Goal: Complete application form

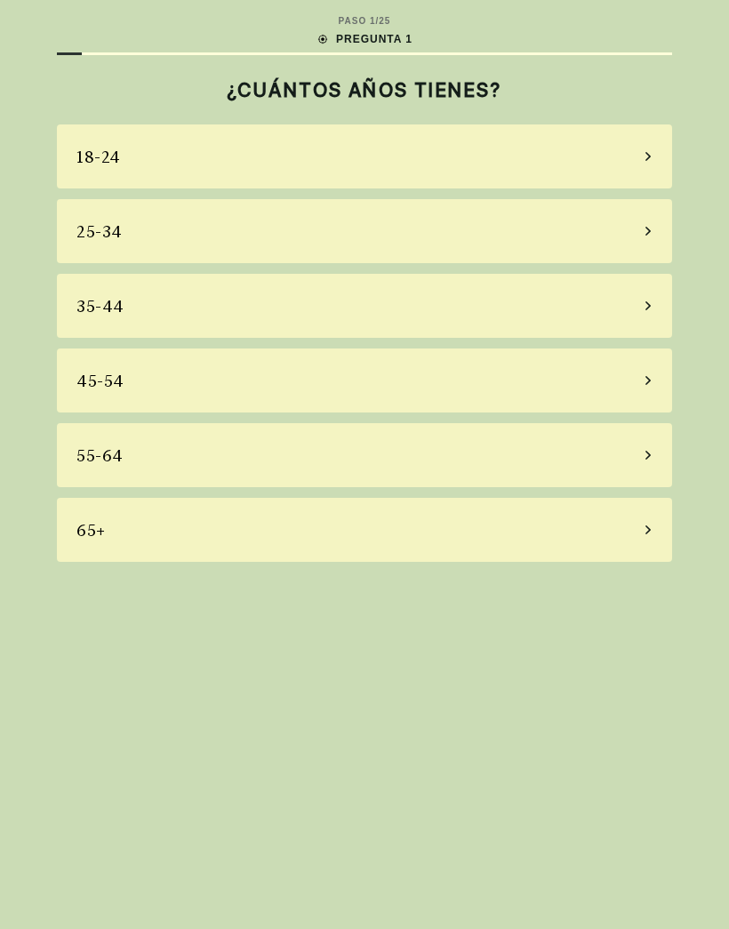
click at [456, 521] on div "65+" at bounding box center [364, 530] width 615 height 64
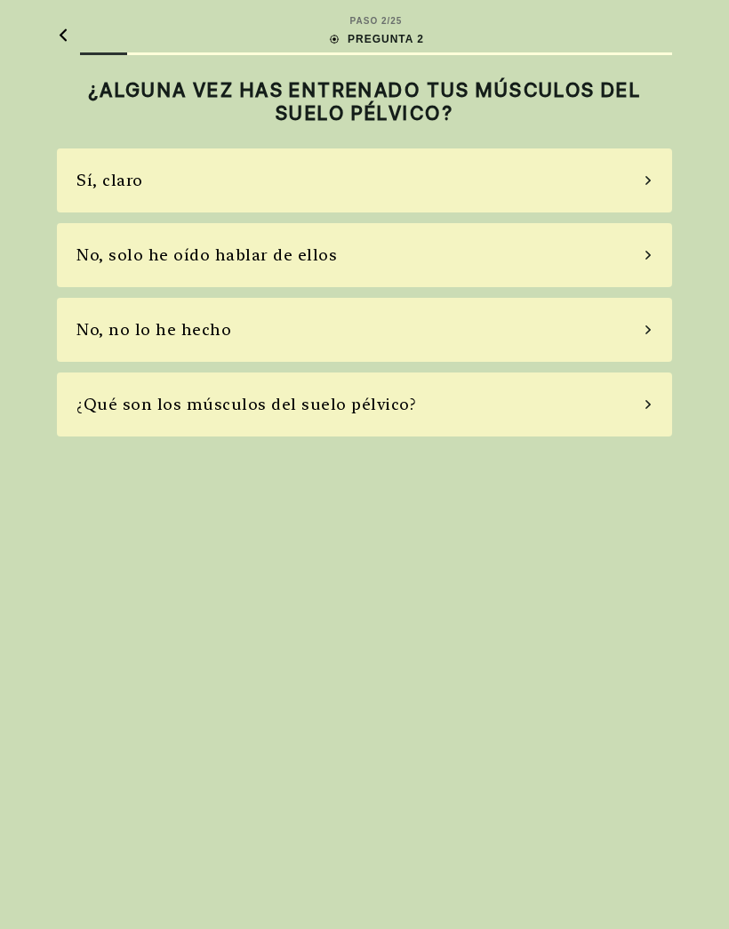
click at [499, 174] on div "Sí, claro" at bounding box center [364, 181] width 615 height 64
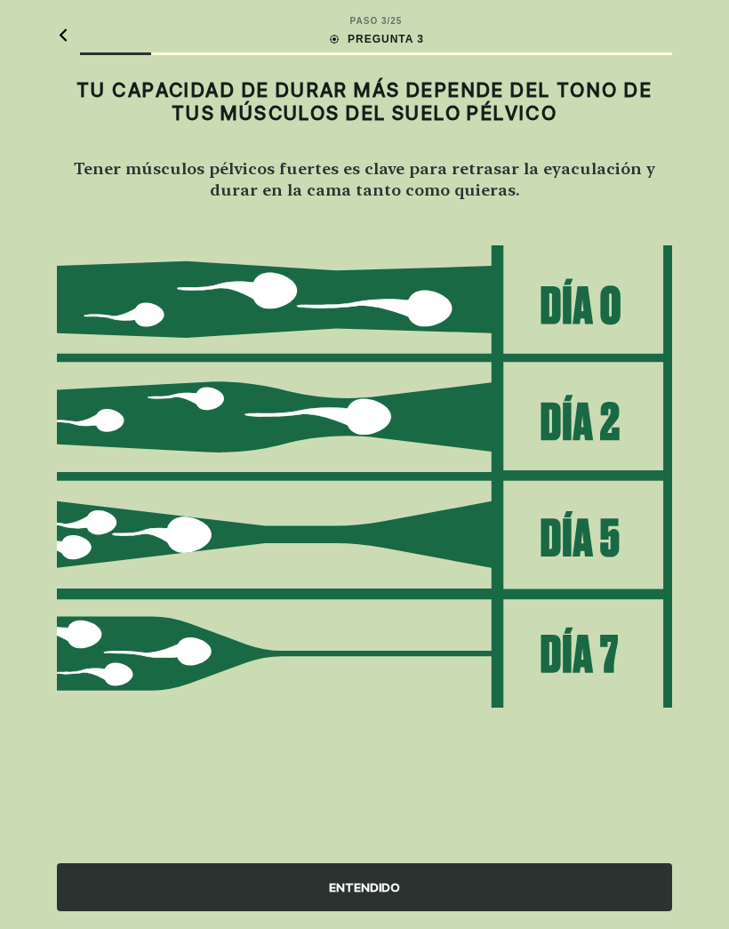
click at [14, 426] on div "PASO 3 / 25 PREGUNTA 3 TU CAPACIDAD DE DURAR MÁS DEPENDE DEL TONO DE TUS MÚSCUL…" at bounding box center [364, 464] width 729 height 929
click at [512, 852] on div "ENTENDIDO" at bounding box center [364, 876] width 729 height 107
click at [463, 890] on div "ENTENDIDO" at bounding box center [364, 888] width 615 height 48
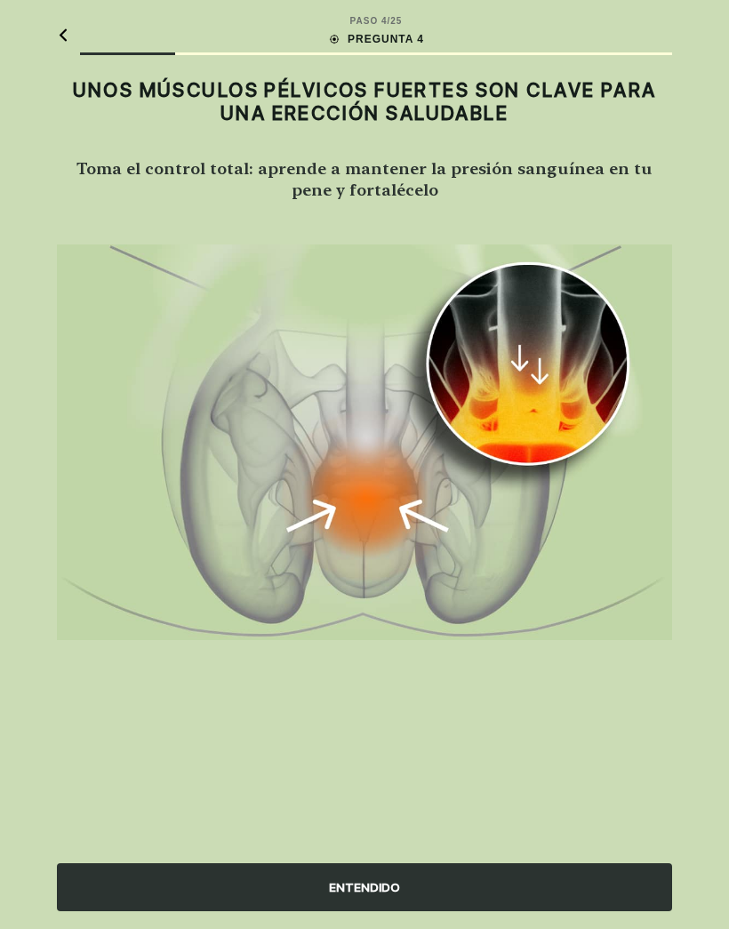
click at [390, 890] on div "ENTENDIDO" at bounding box center [364, 888] width 615 height 48
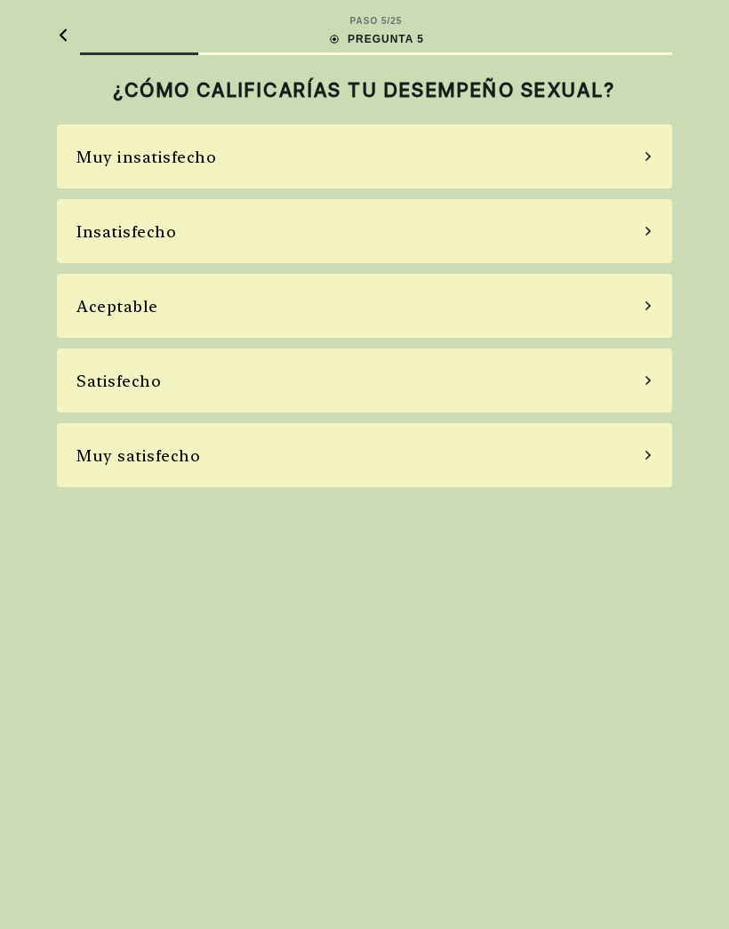
click at [426, 228] on div "Insatisfecho" at bounding box center [364, 231] width 615 height 64
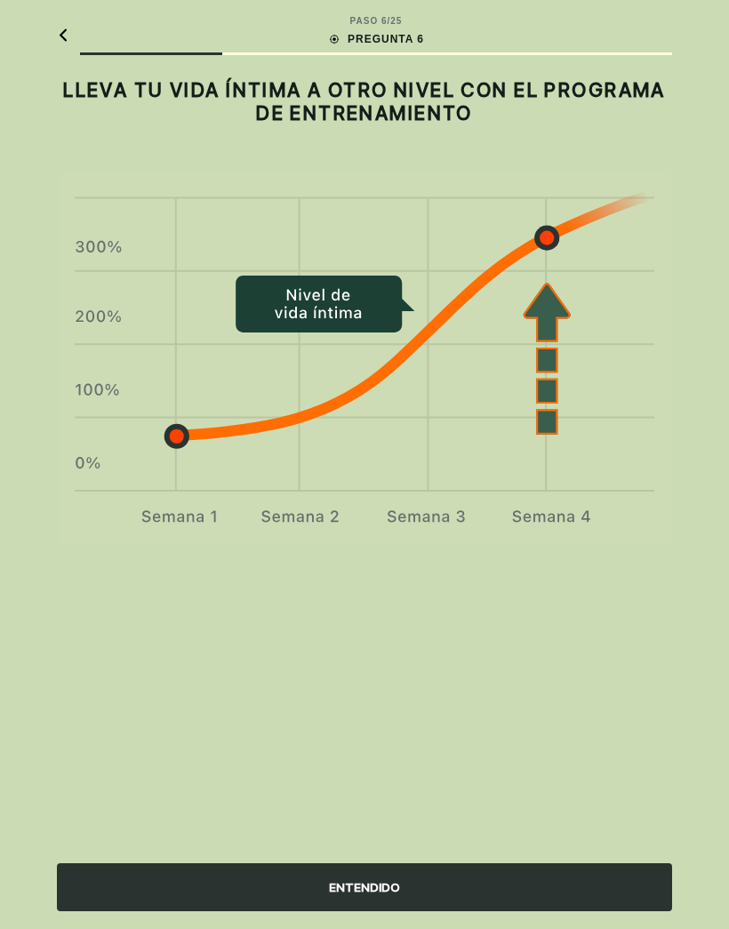
click at [510, 879] on div "ENTENDIDO" at bounding box center [364, 888] width 615 height 48
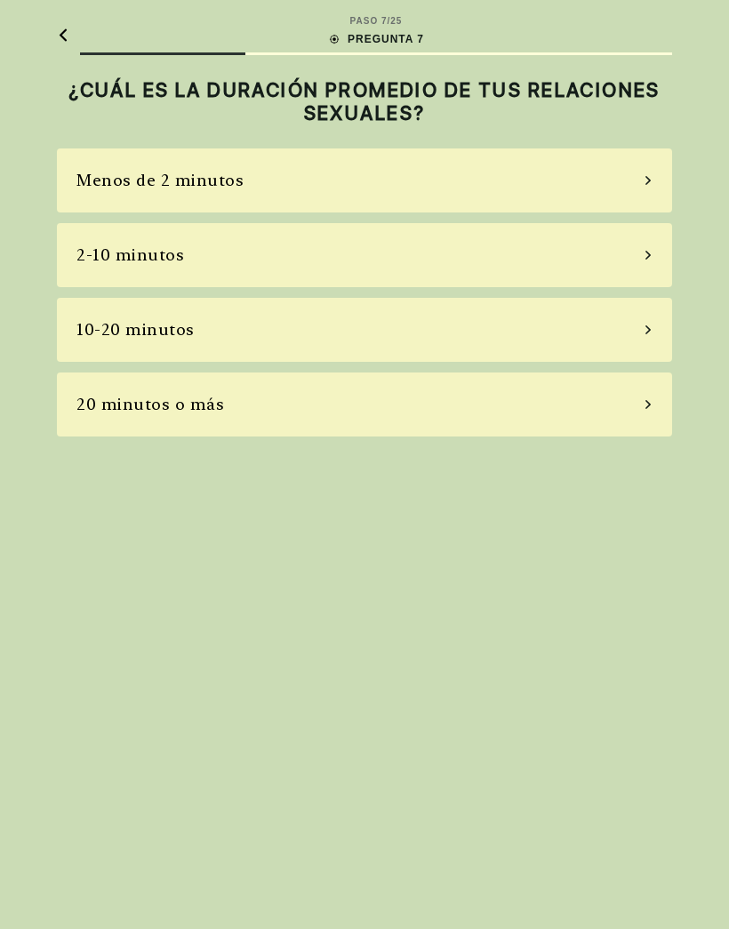
click at [396, 255] on div "2-10 minutos" at bounding box center [364, 255] width 615 height 64
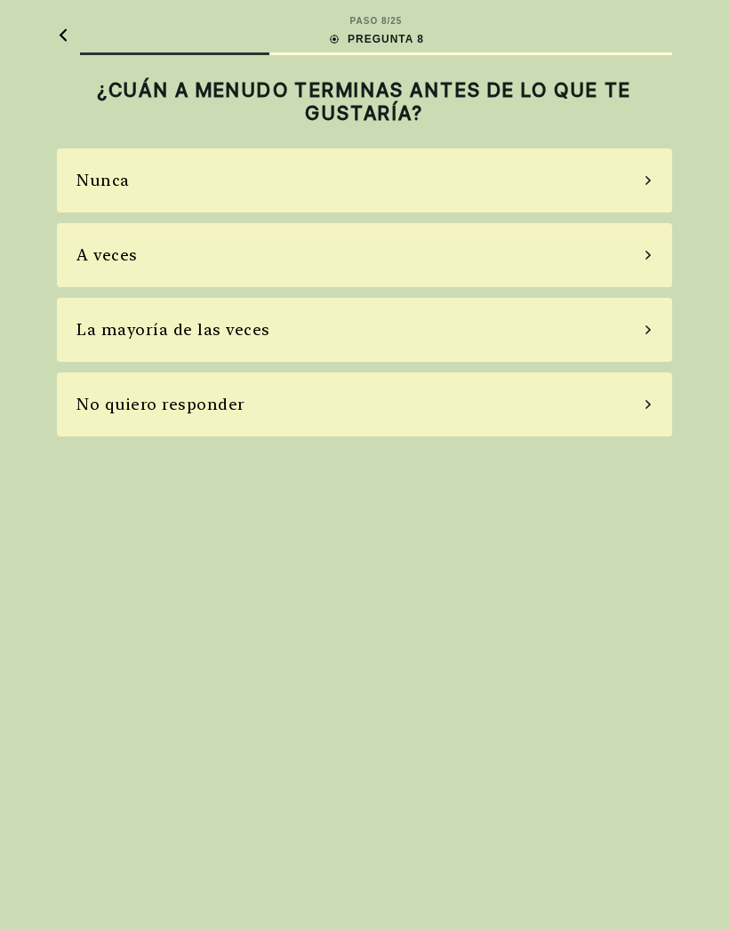
click at [405, 330] on div "La mayoría de las veces" at bounding box center [364, 330] width 615 height 64
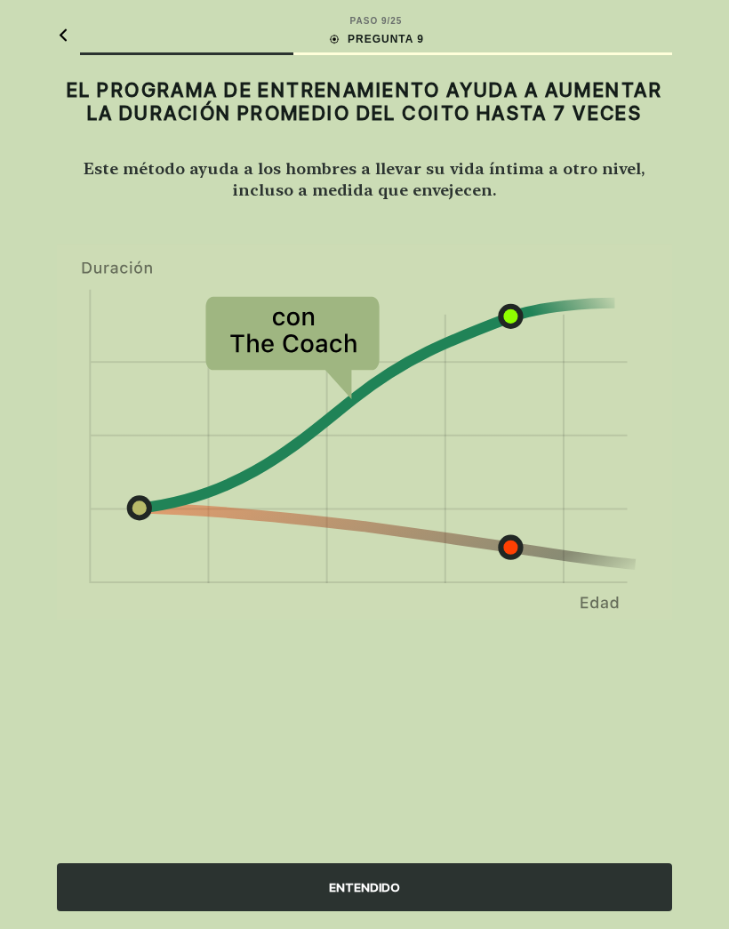
click at [473, 884] on div "ENTENDIDO" at bounding box center [364, 888] width 615 height 48
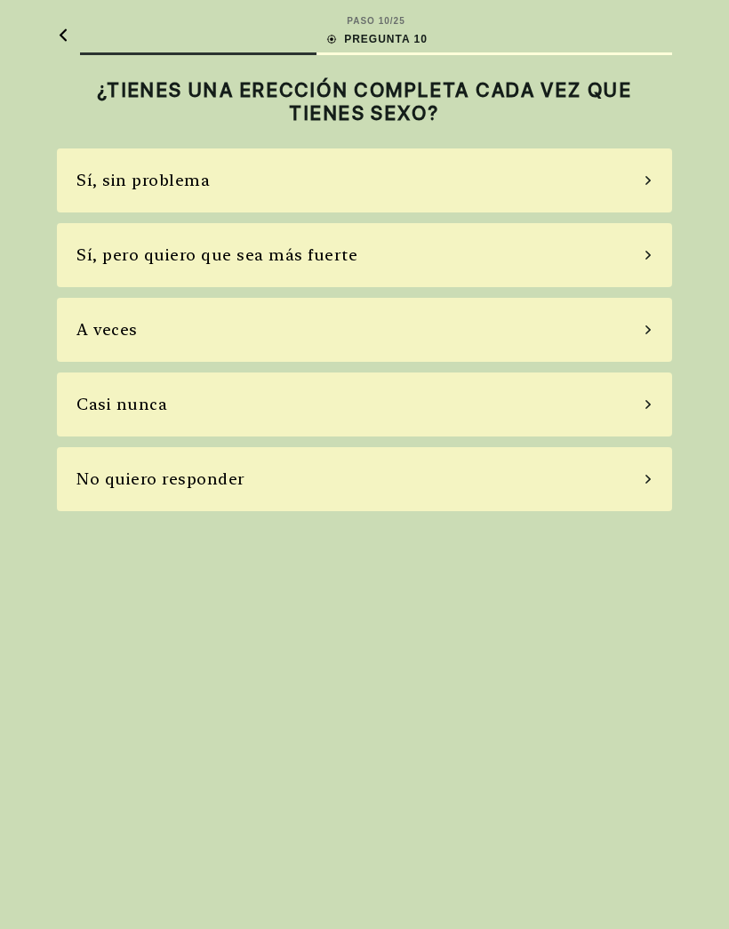
click at [374, 330] on div "A veces" at bounding box center [364, 330] width 615 height 64
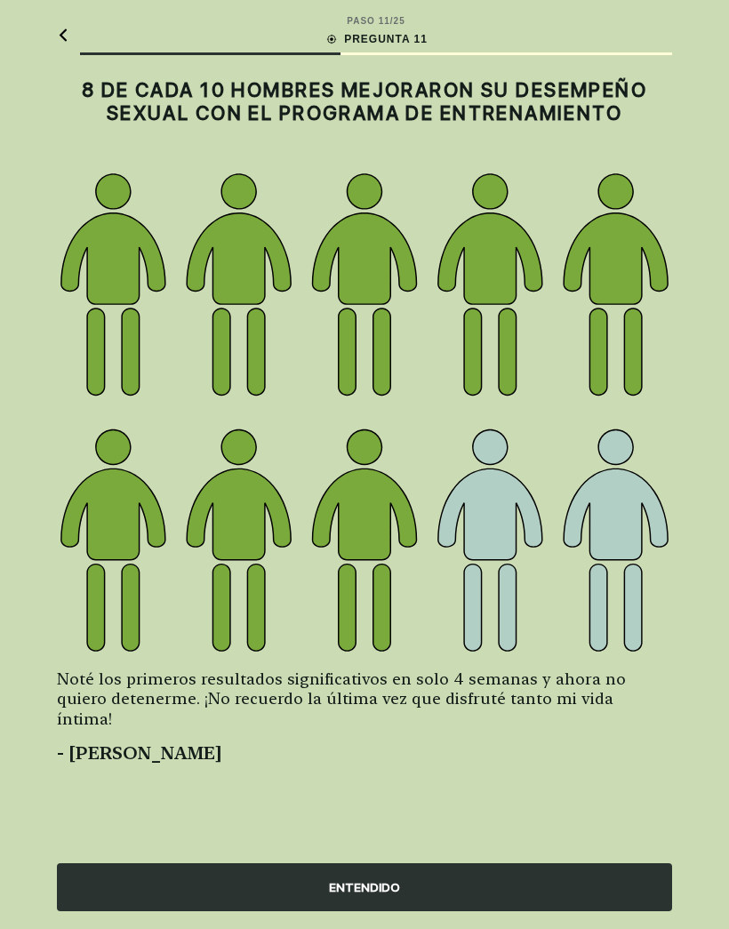
click at [447, 886] on div "ENTENDIDO" at bounding box center [364, 888] width 615 height 48
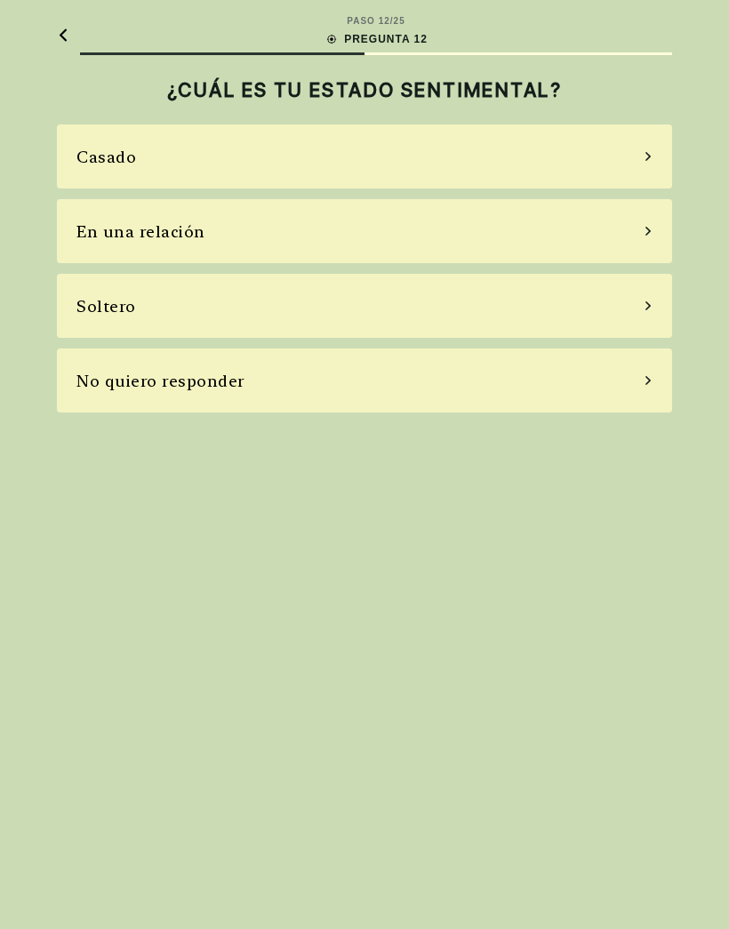
click at [423, 159] on div "Casado" at bounding box center [364, 157] width 615 height 64
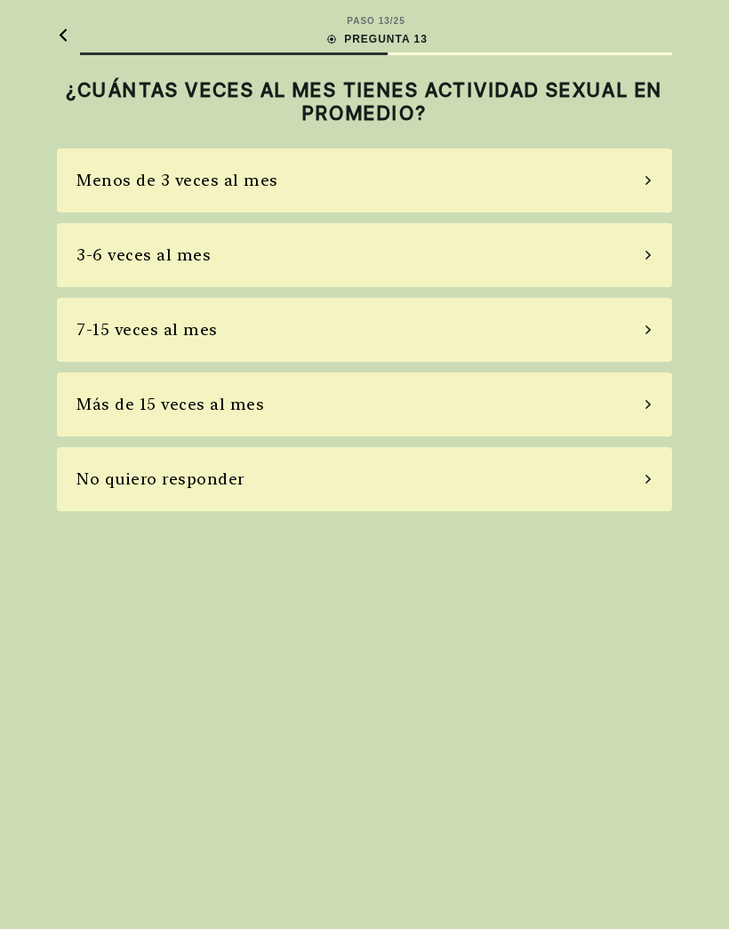
click at [371, 185] on div "Menos de 3 veces al mes" at bounding box center [364, 181] width 615 height 64
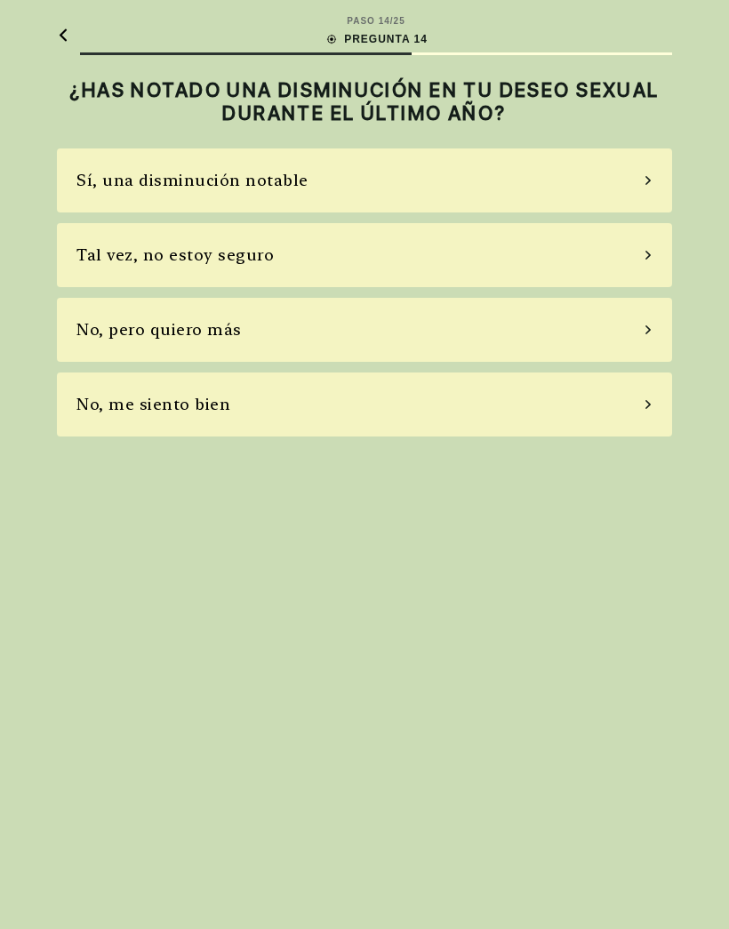
click at [364, 321] on div "No, pero quiero más" at bounding box center [364, 330] width 615 height 64
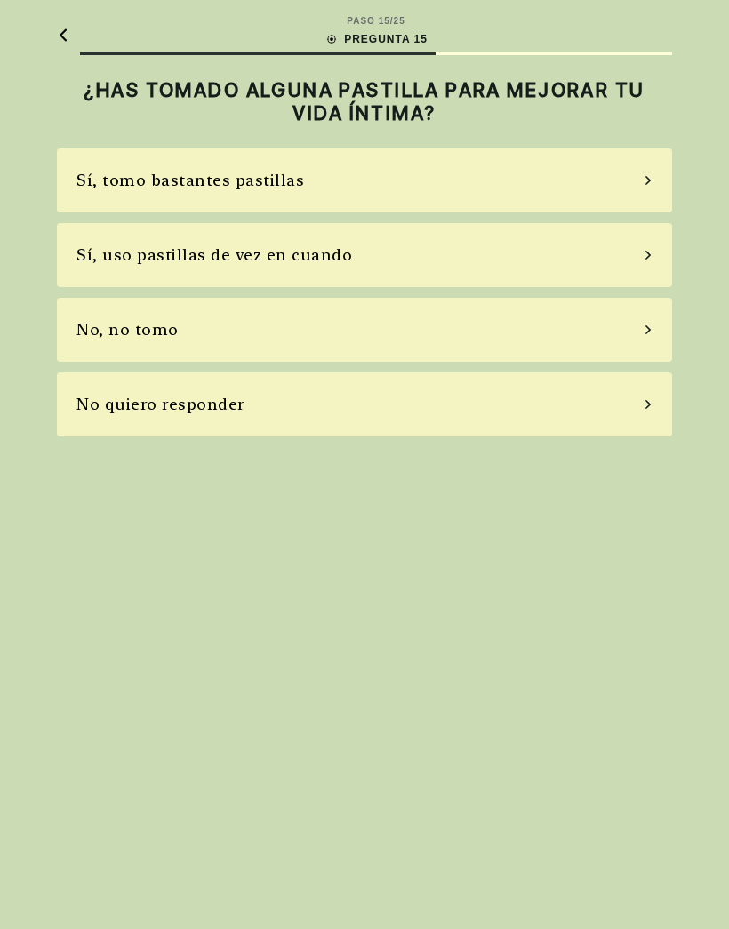
click at [390, 334] on div "No, no tomo" at bounding box center [364, 330] width 615 height 64
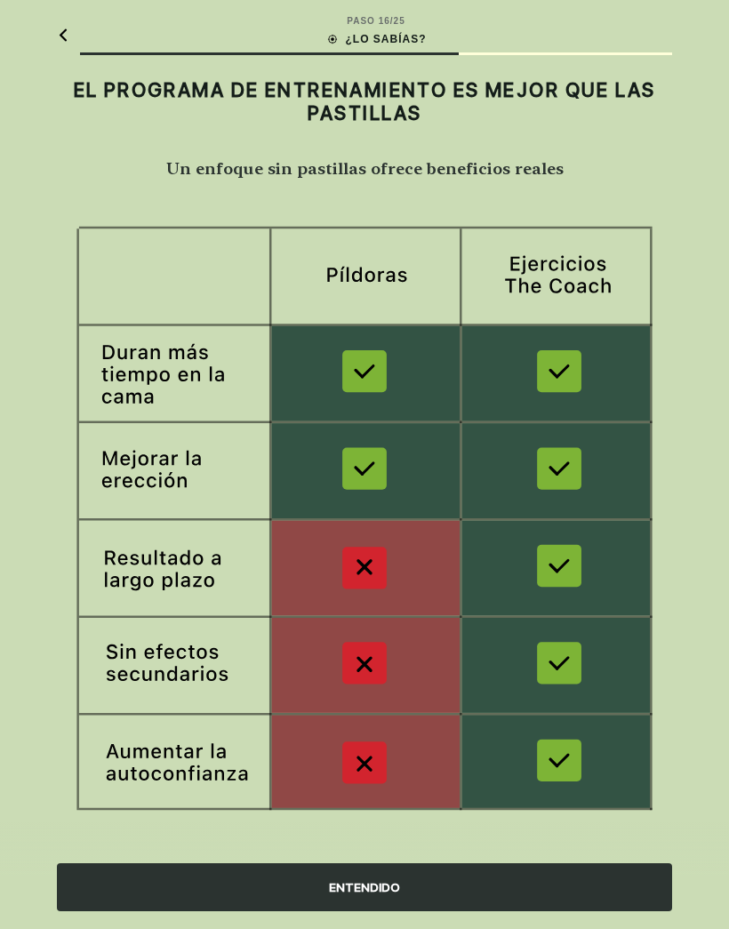
click at [504, 886] on div "ENTENDIDO" at bounding box center [364, 888] width 615 height 48
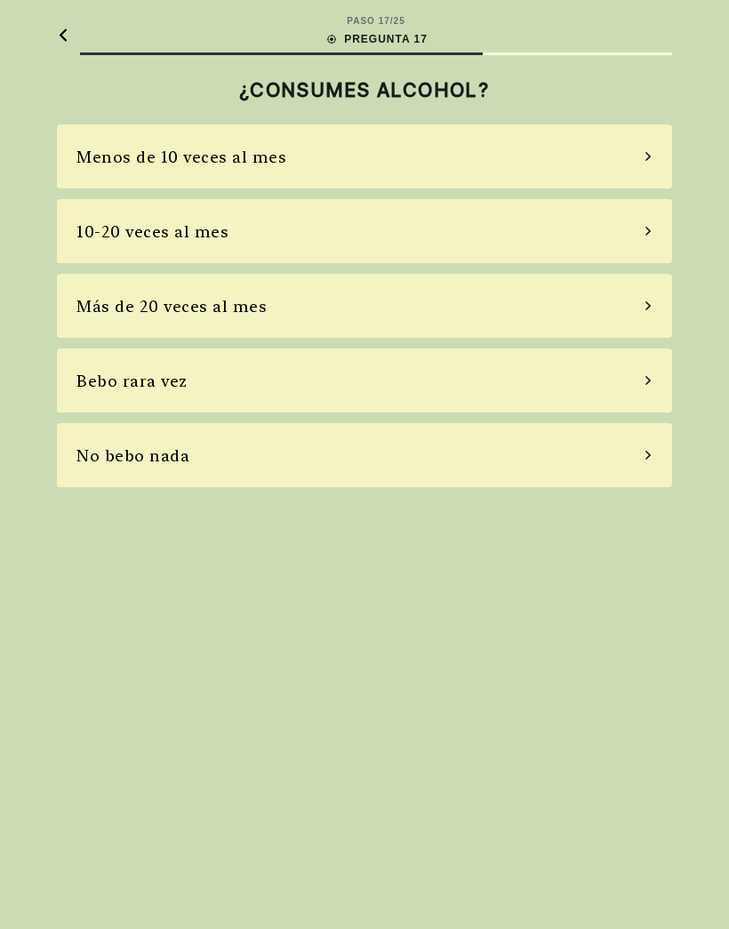
click at [400, 379] on div "Bebo rara vez" at bounding box center [364, 381] width 615 height 64
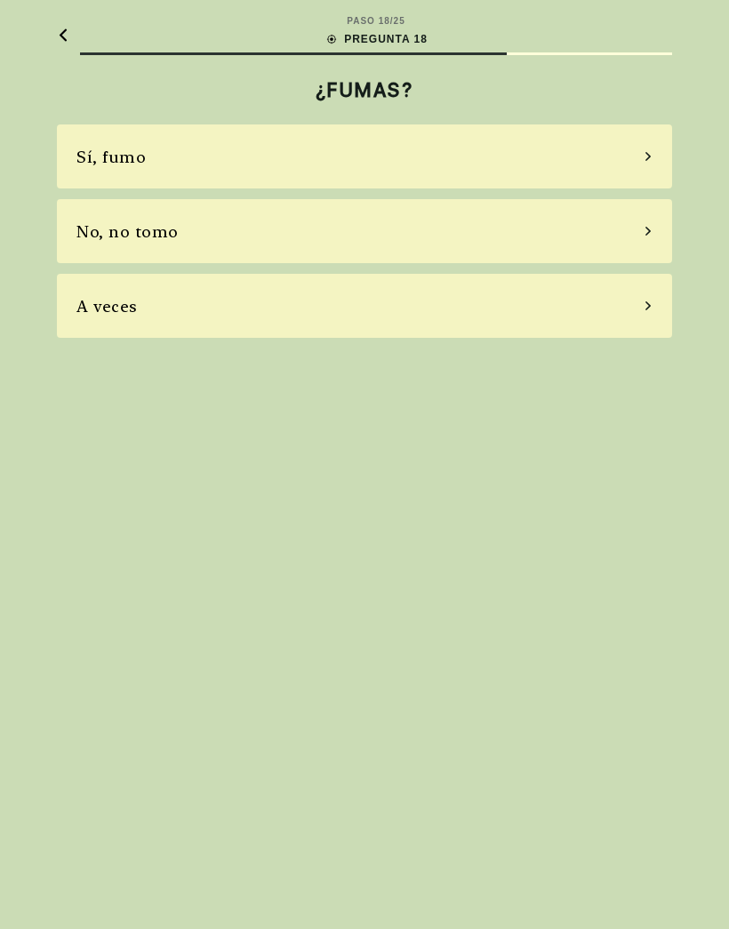
click at [396, 237] on div "No, no tomo" at bounding box center [364, 231] width 615 height 64
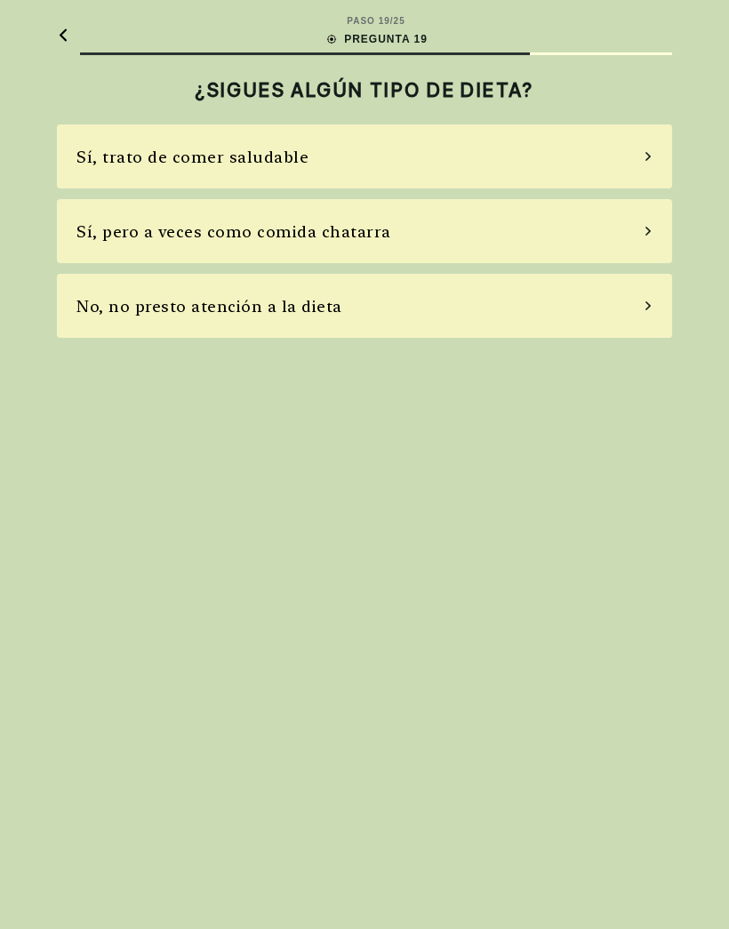
click at [389, 150] on div "Sí, trato de comer saludable" at bounding box center [364, 157] width 615 height 64
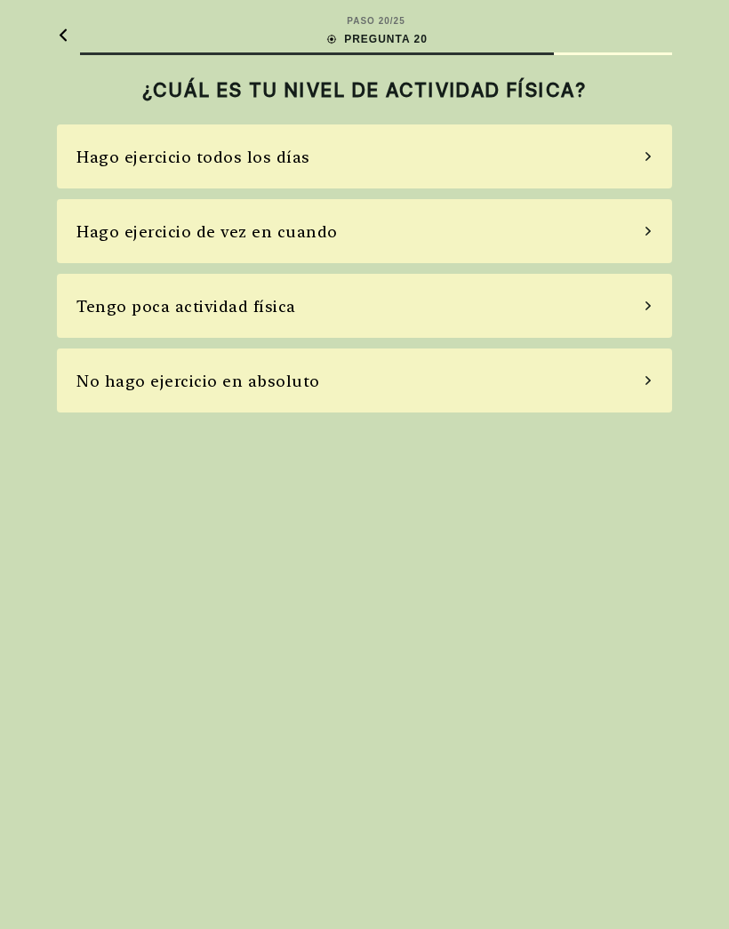
click at [396, 307] on div "Tengo poca actividad física" at bounding box center [364, 306] width 615 height 64
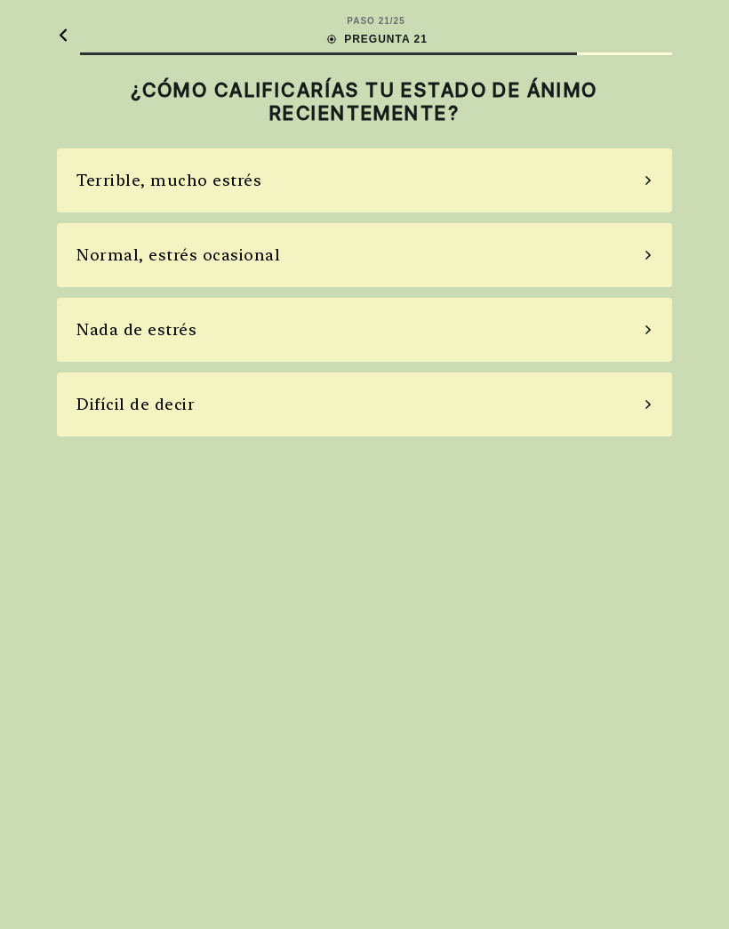
click at [376, 322] on div "Nada de estrés" at bounding box center [364, 330] width 615 height 64
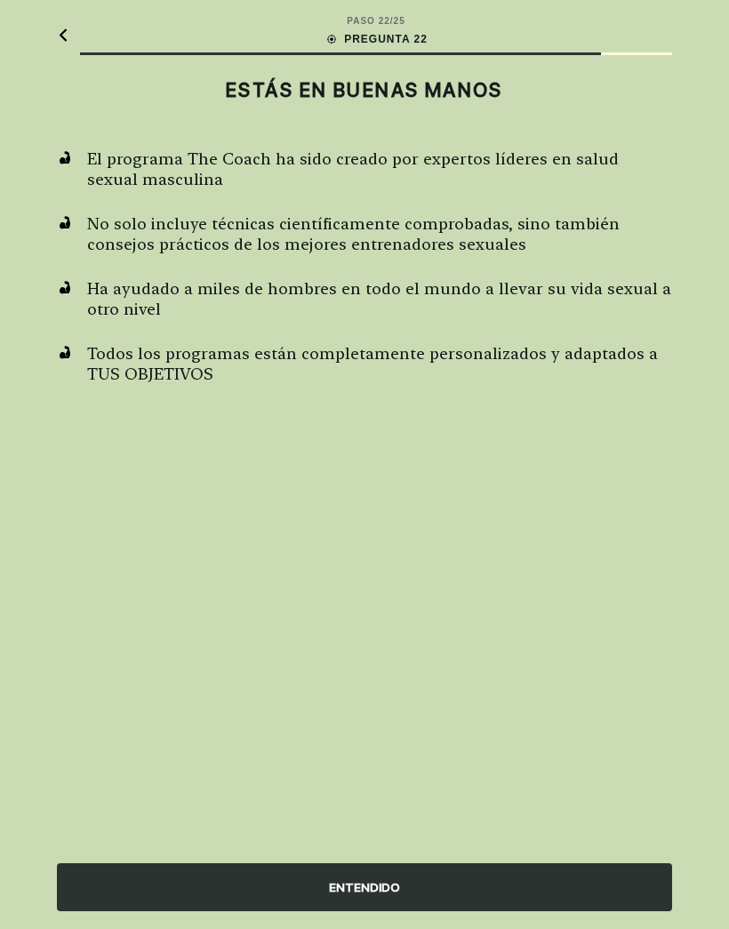
click at [437, 882] on div "ENTENDIDO" at bounding box center [364, 888] width 615 height 48
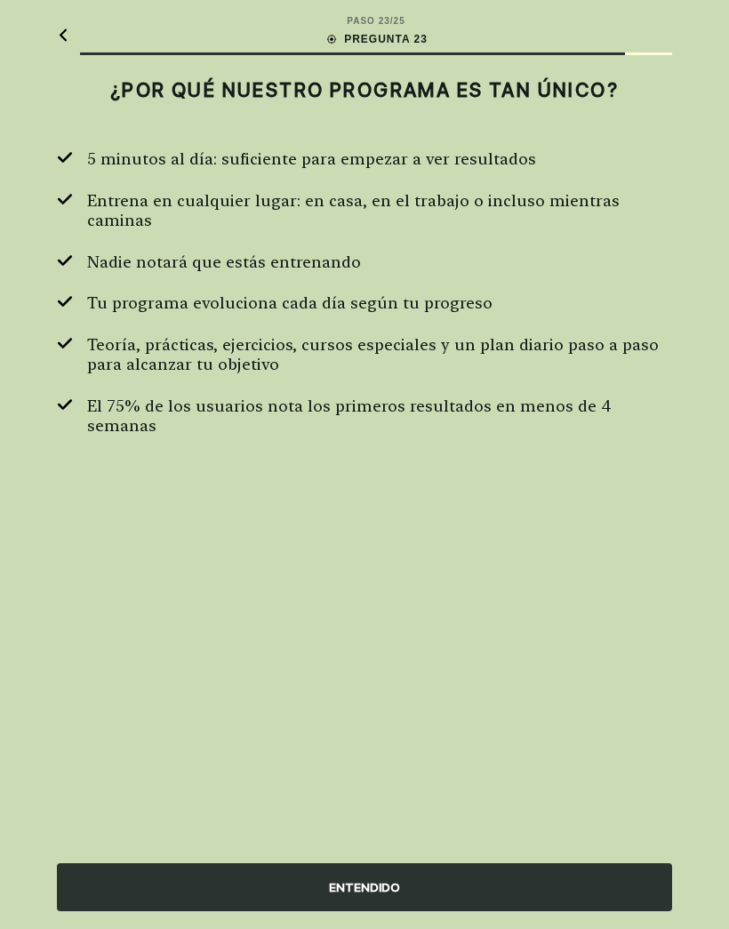
click at [478, 875] on div "ENTENDIDO" at bounding box center [364, 888] width 615 height 48
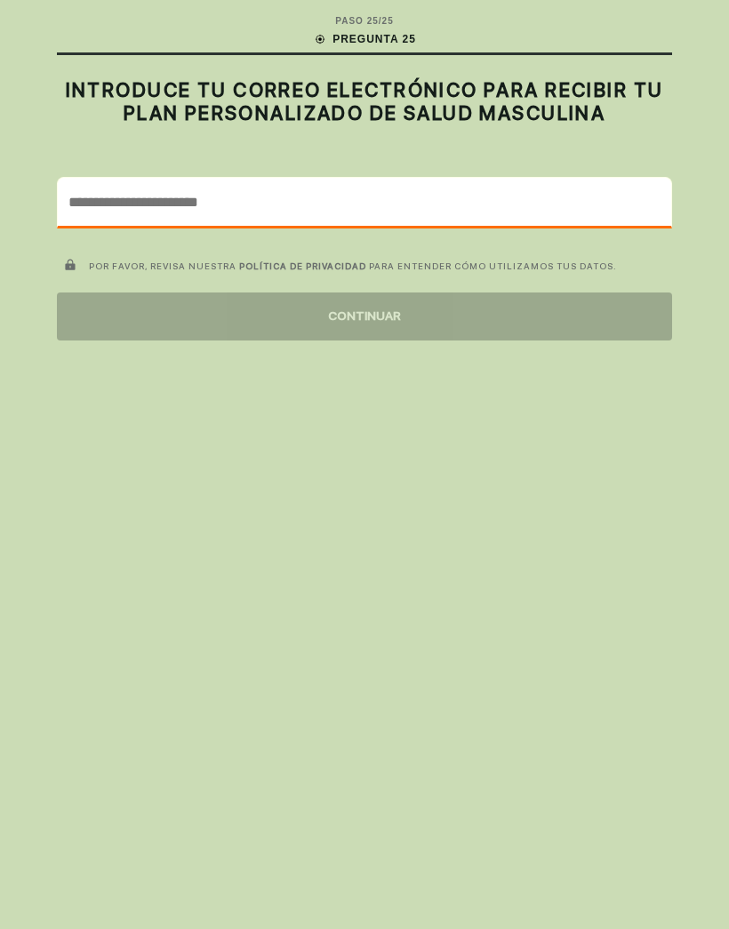
click at [321, 202] on input "email" at bounding box center [365, 202] width 614 height 48
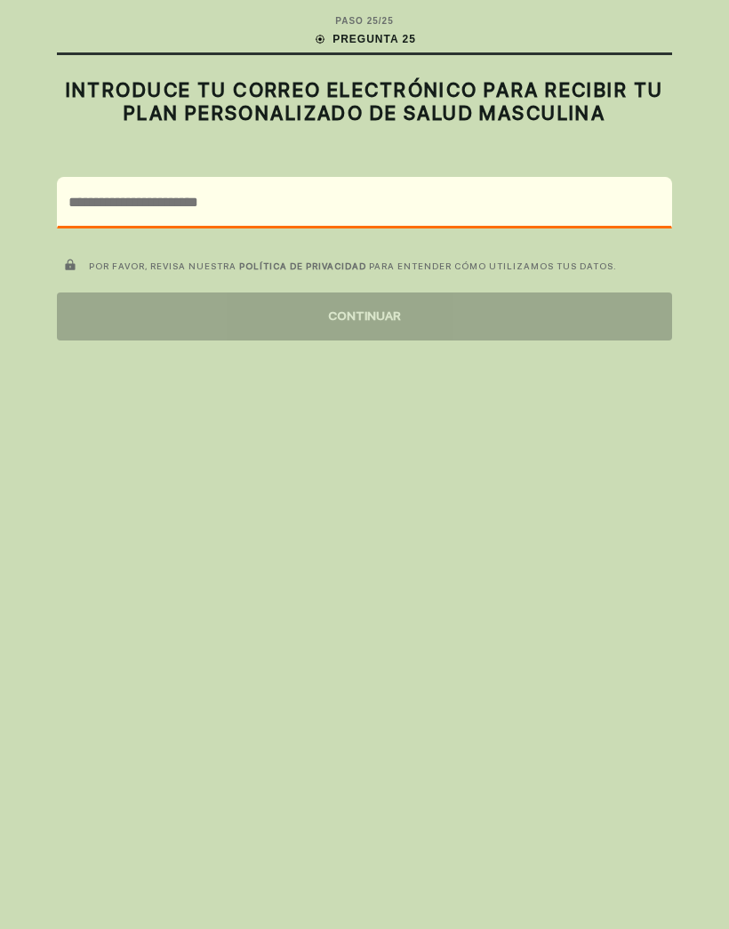
type input "**********"
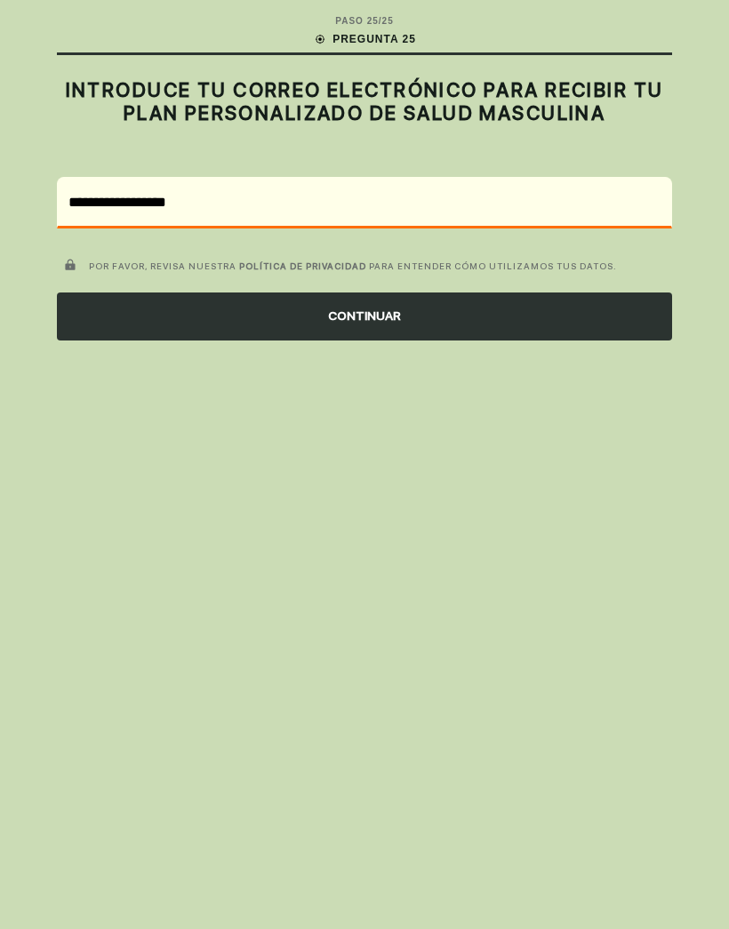
click at [426, 309] on div "CONTINUAR" at bounding box center [364, 317] width 615 height 48
